Goal: Check status: Check status

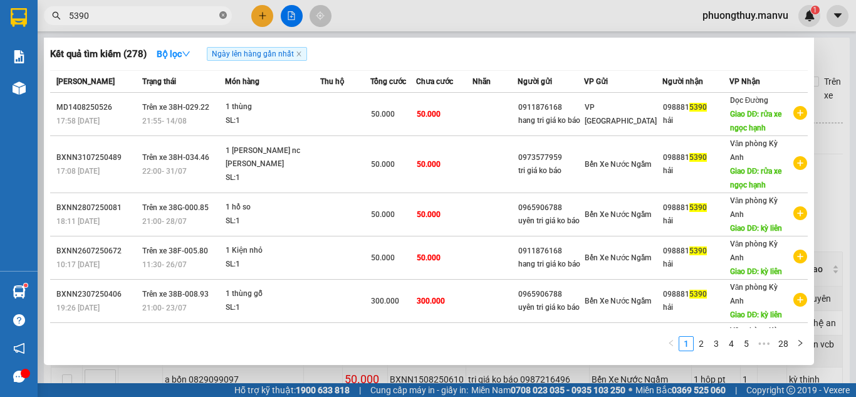
click at [223, 17] on icon "close-circle" at bounding box center [223, 15] width 8 height 8
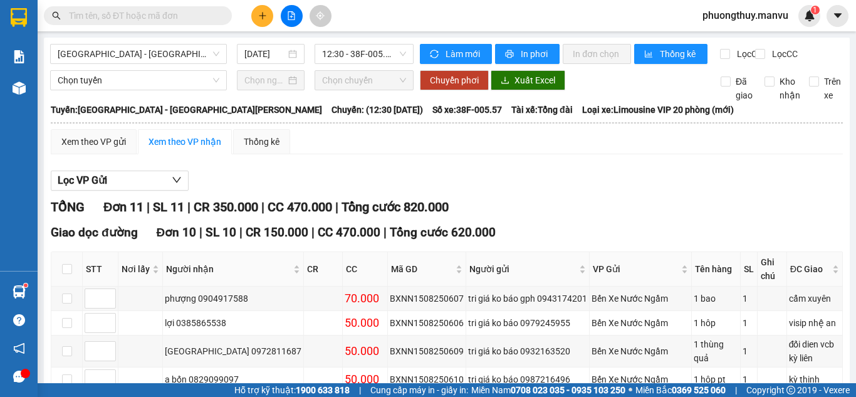
click at [195, 14] on input "text" at bounding box center [143, 16] width 148 height 14
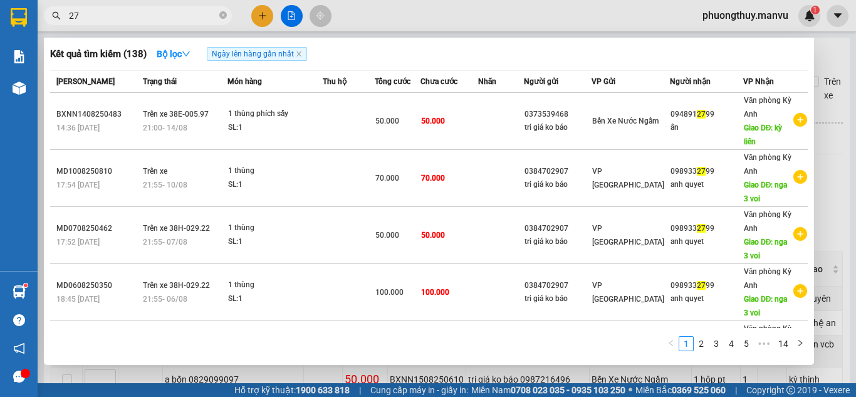
type input "2"
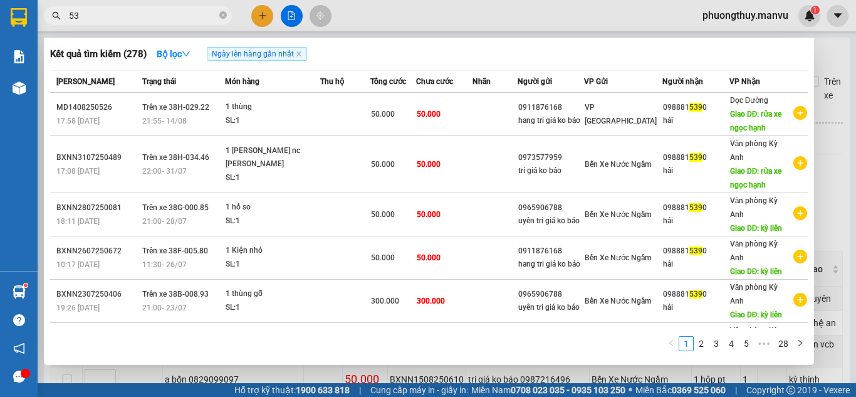
type input "5"
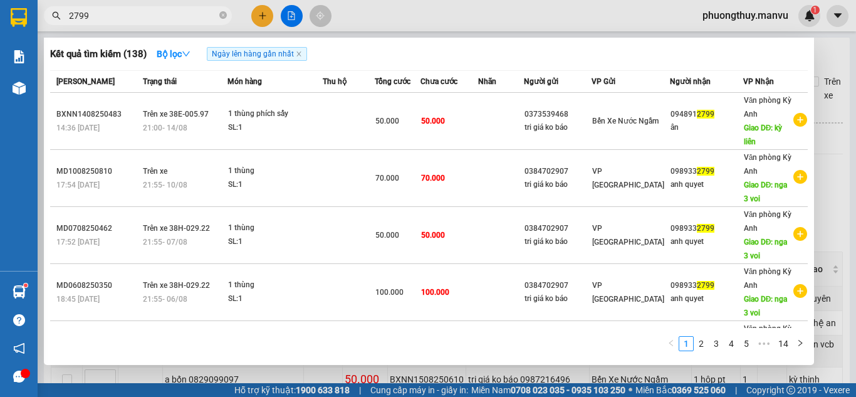
click at [195, 14] on input "2799" at bounding box center [143, 16] width 148 height 14
type input "2799"
click at [384, 21] on div at bounding box center [428, 198] width 856 height 397
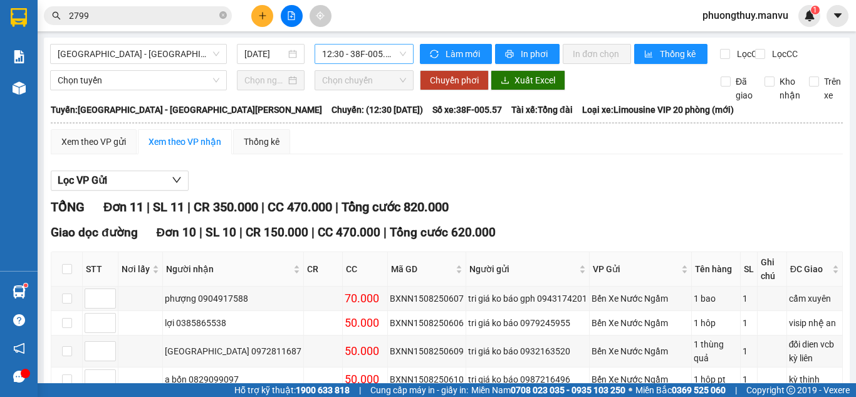
click at [361, 58] on span "12:30 - 38F-005.57" at bounding box center [364, 53] width 84 height 19
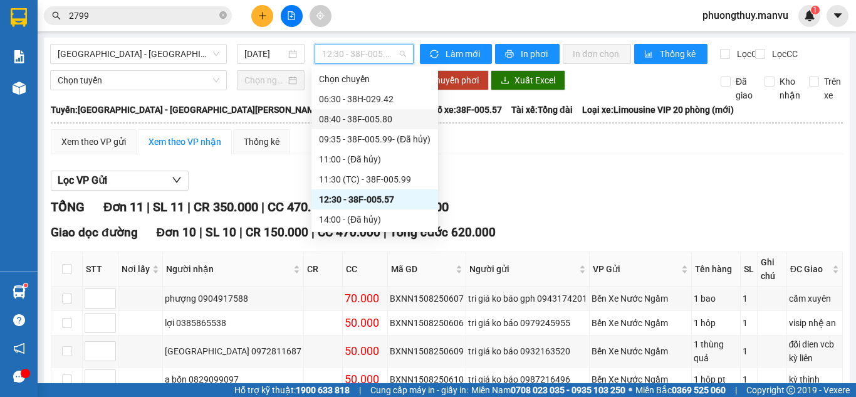
click at [361, 112] on div "08:40 - 38F-005.80" at bounding box center [375, 119] width 112 height 14
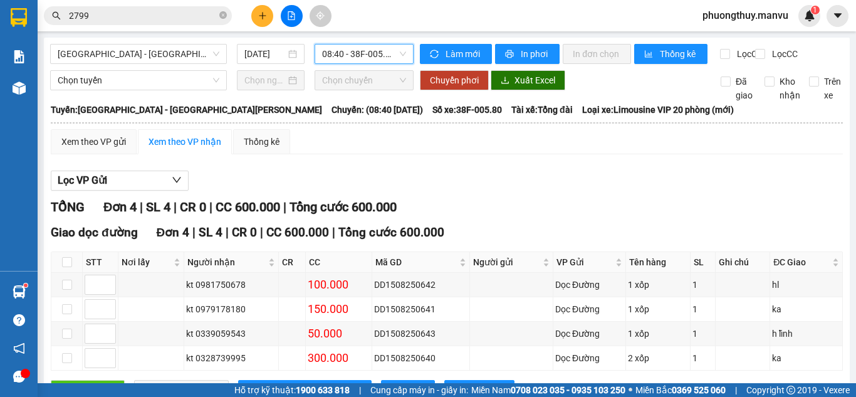
scroll to position [63, 0]
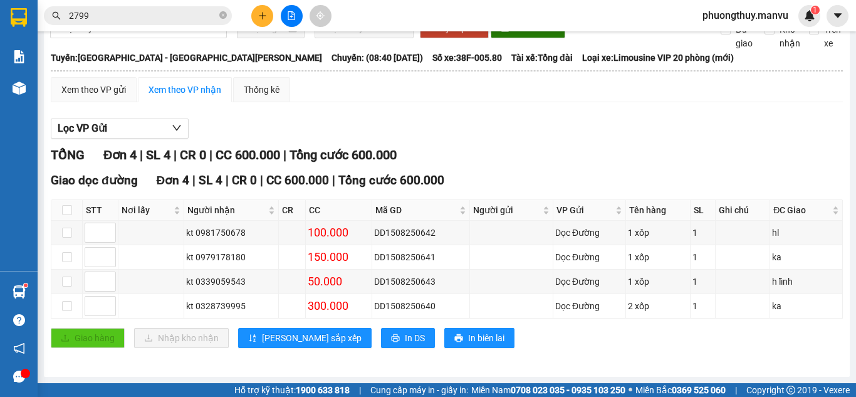
click at [112, 18] on input "2799" at bounding box center [143, 16] width 148 height 14
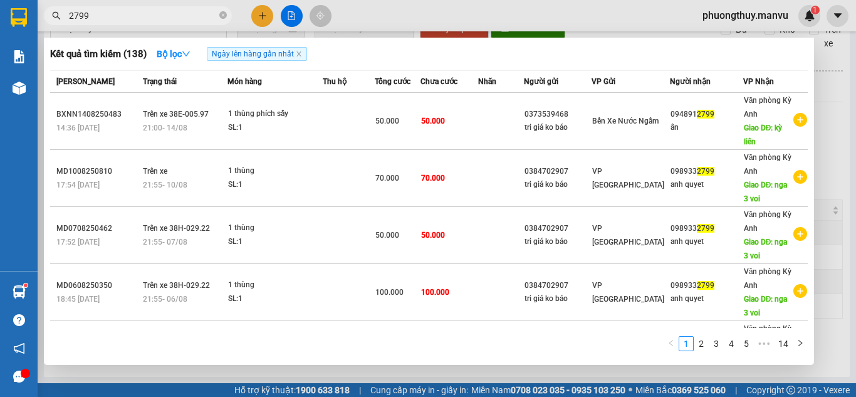
click at [112, 18] on input "2799" at bounding box center [143, 16] width 148 height 14
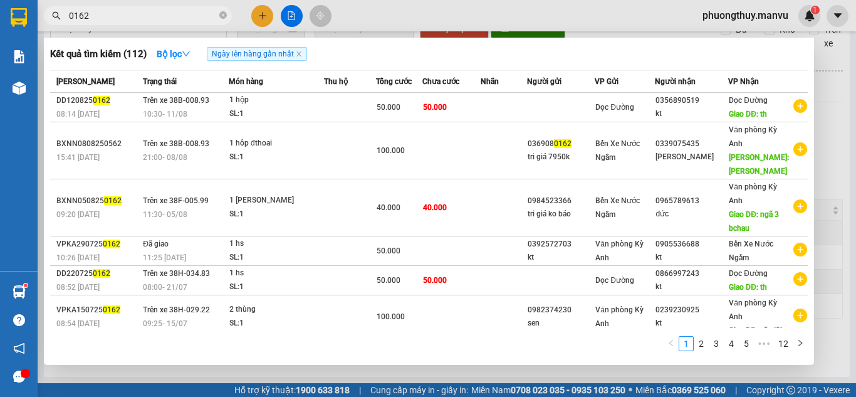
type input "0162"
